Goal: Navigation & Orientation: Find specific page/section

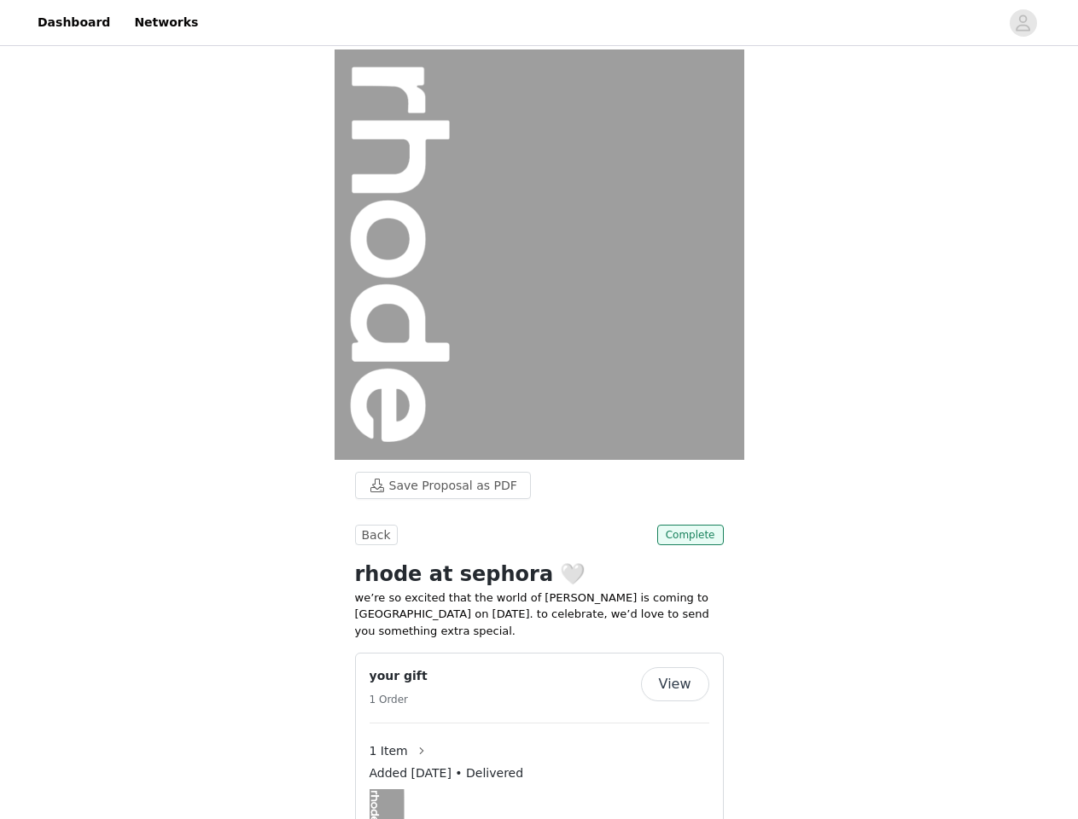
click at [539, 410] on img at bounding box center [540, 255] width 410 height 411
click at [539, 23] on div at bounding box center [603, 22] width 791 height 38
click at [1023, 23] on icon "avatar" at bounding box center [1023, 22] width 16 height 27
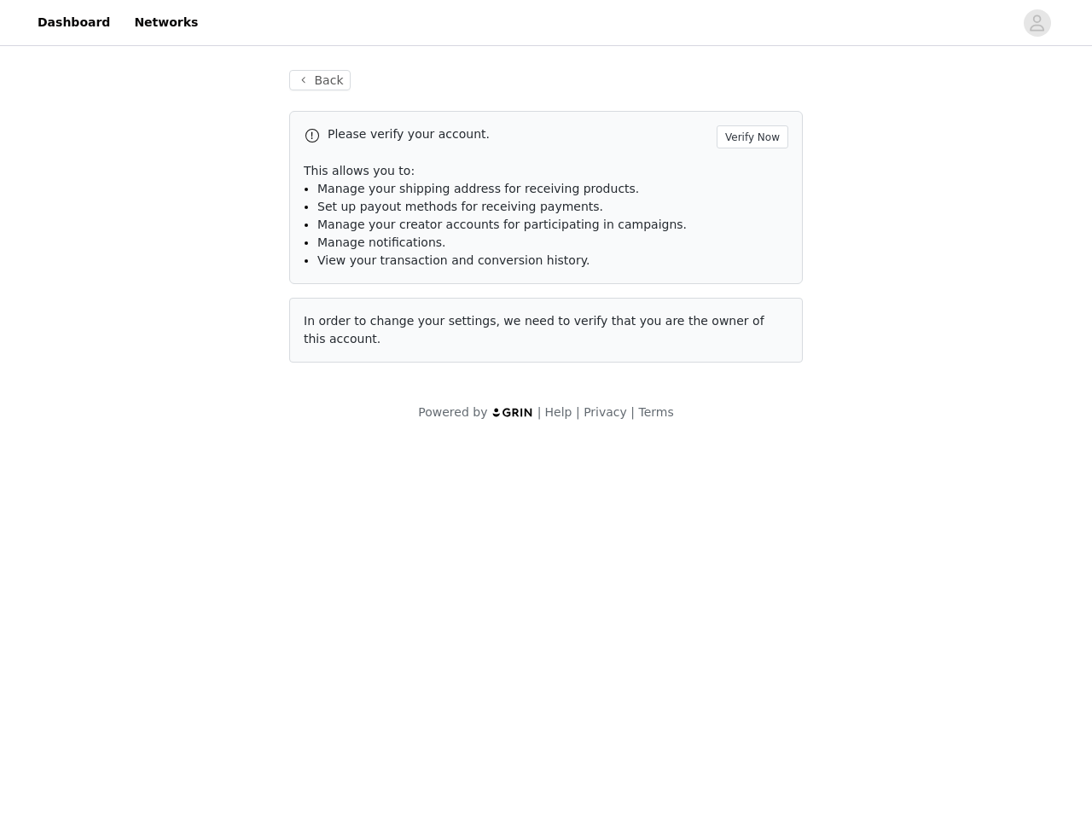
click at [434, 486] on body "Dashboard Networks Back Please verify your account. Verify Now This allows you …" at bounding box center [546, 409] width 1092 height 819
click at [374, 535] on body "Dashboard Networks Back Please verify your account. Verify Now This allows you …" at bounding box center [546, 409] width 1092 height 819
click at [692, 535] on body "Dashboard Networks Back Please verify your account. Verify Now This allows you …" at bounding box center [546, 409] width 1092 height 819
click at [539, 728] on body "Dashboard Networks Back Please verify your account. Verify Now This allows you …" at bounding box center [546, 409] width 1092 height 819
click at [677, 668] on body "Dashboard Networks Back Please verify your account. Verify Now This allows you …" at bounding box center [546, 409] width 1092 height 819
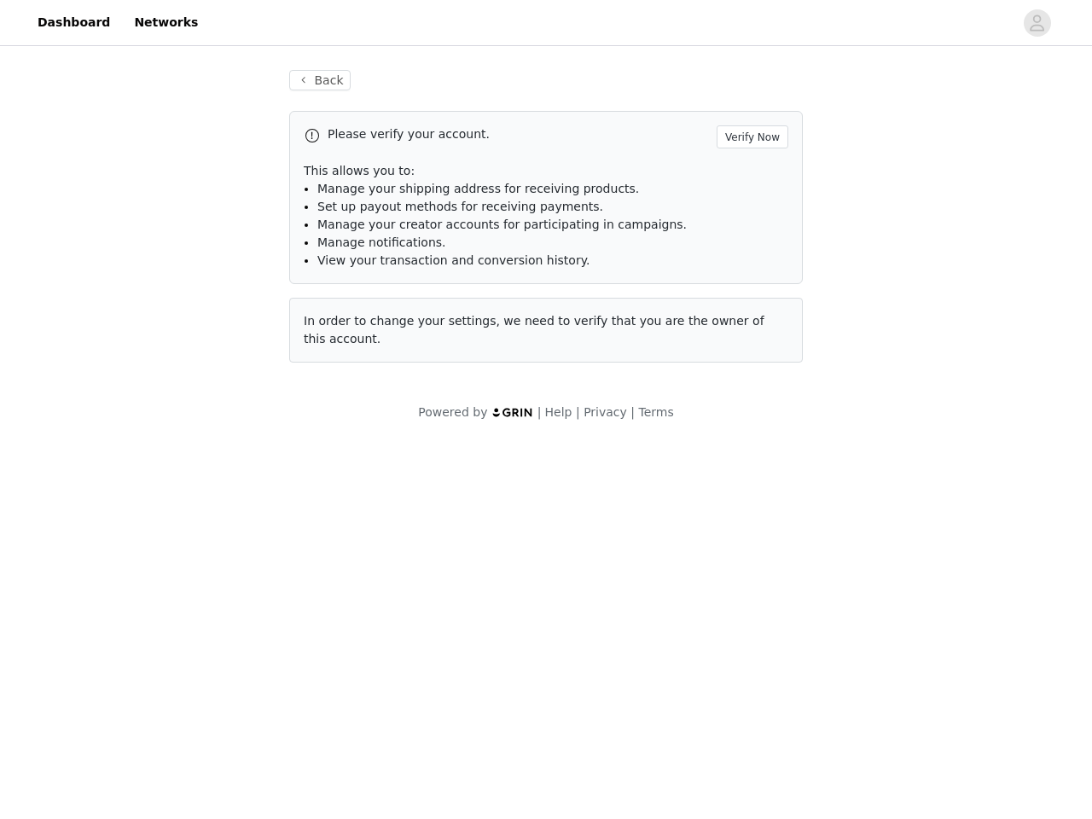
click at [416, 735] on body "Dashboard Networks Back Please verify your account. Verify Now This allows you …" at bounding box center [546, 409] width 1092 height 819
